Goal: Navigation & Orientation: Find specific page/section

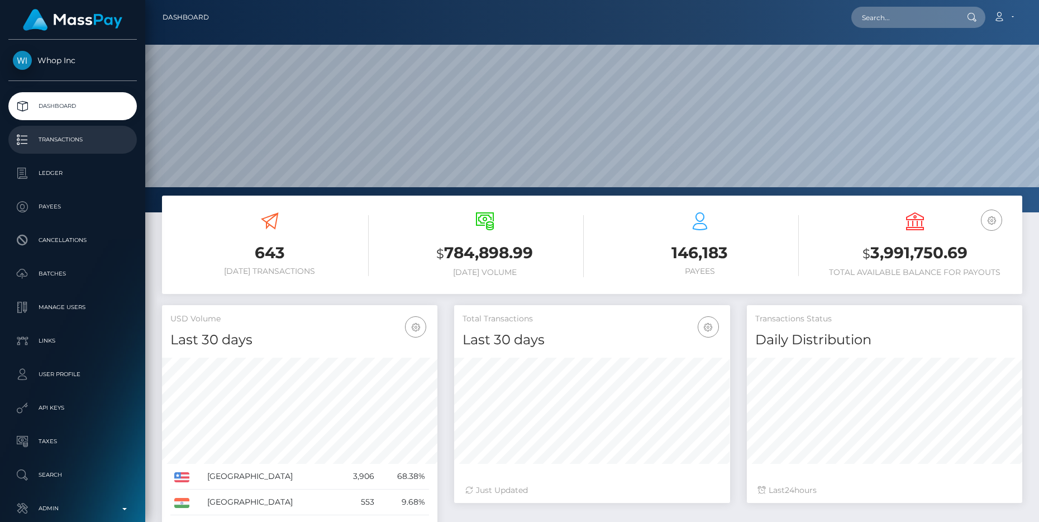
scroll to position [198, 275]
click at [37, 139] on p "Transactions" at bounding box center [73, 139] width 120 height 17
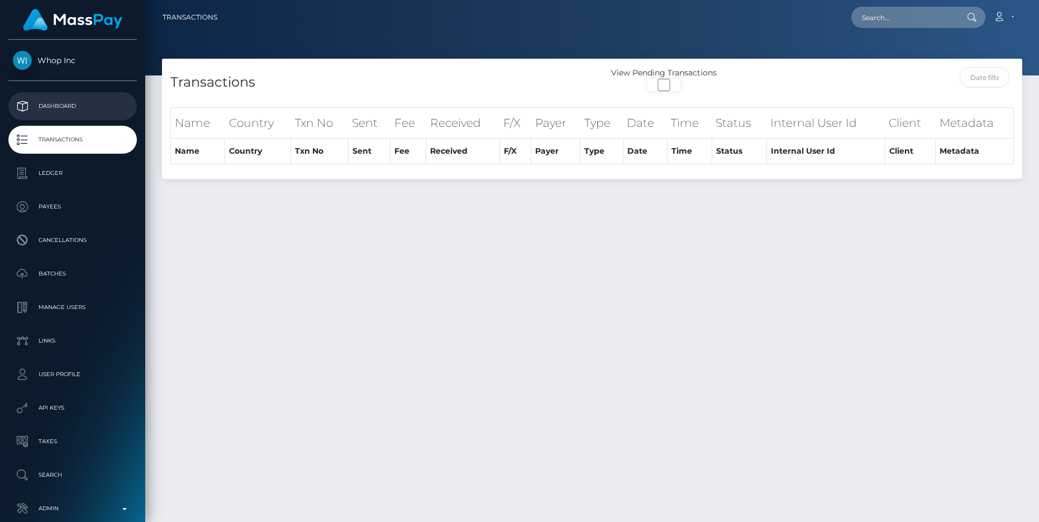
select select "100"
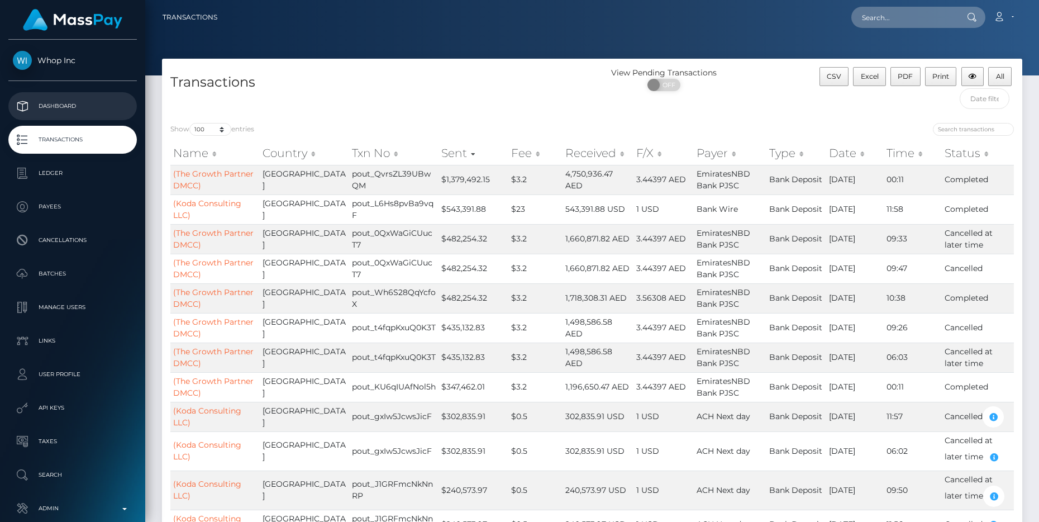
scroll to position [1, 0]
click at [64, 107] on p "Dashboard" at bounding box center [73, 105] width 120 height 17
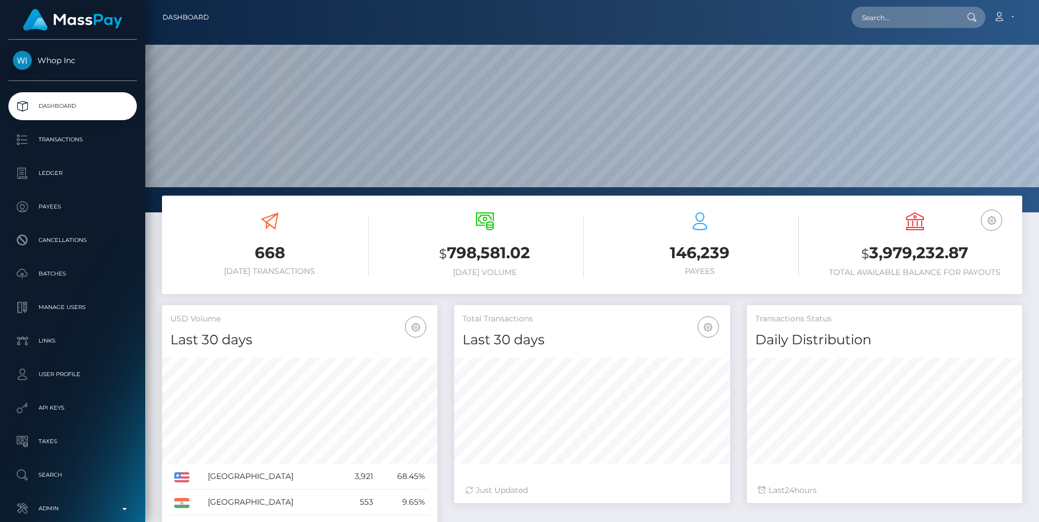
scroll to position [198, 275]
